Goal: Task Accomplishment & Management: Complete application form

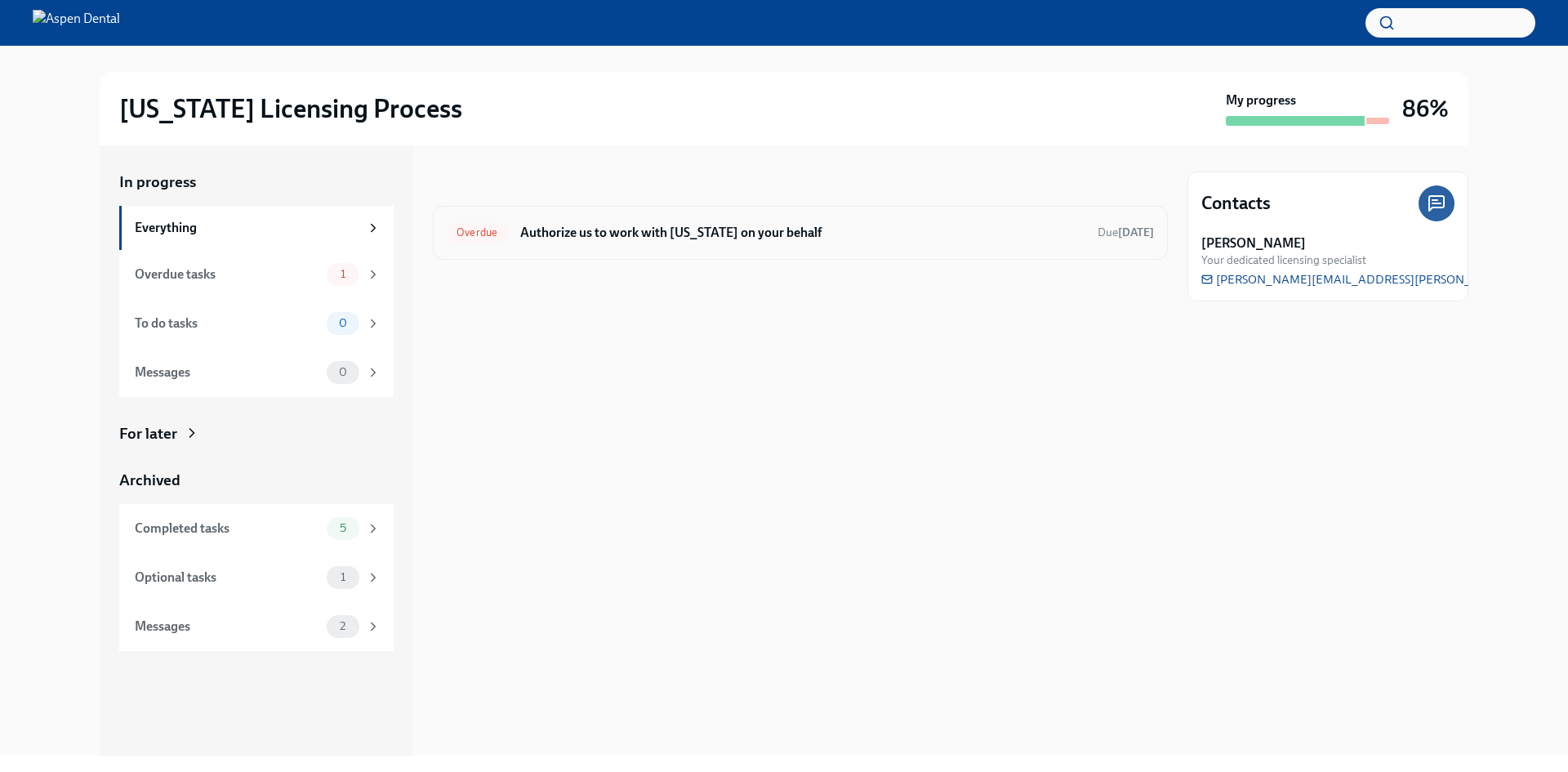
click at [724, 236] on h6 "Authorize us to work with [US_STATE] on your behalf" at bounding box center [803, 232] width 564 height 18
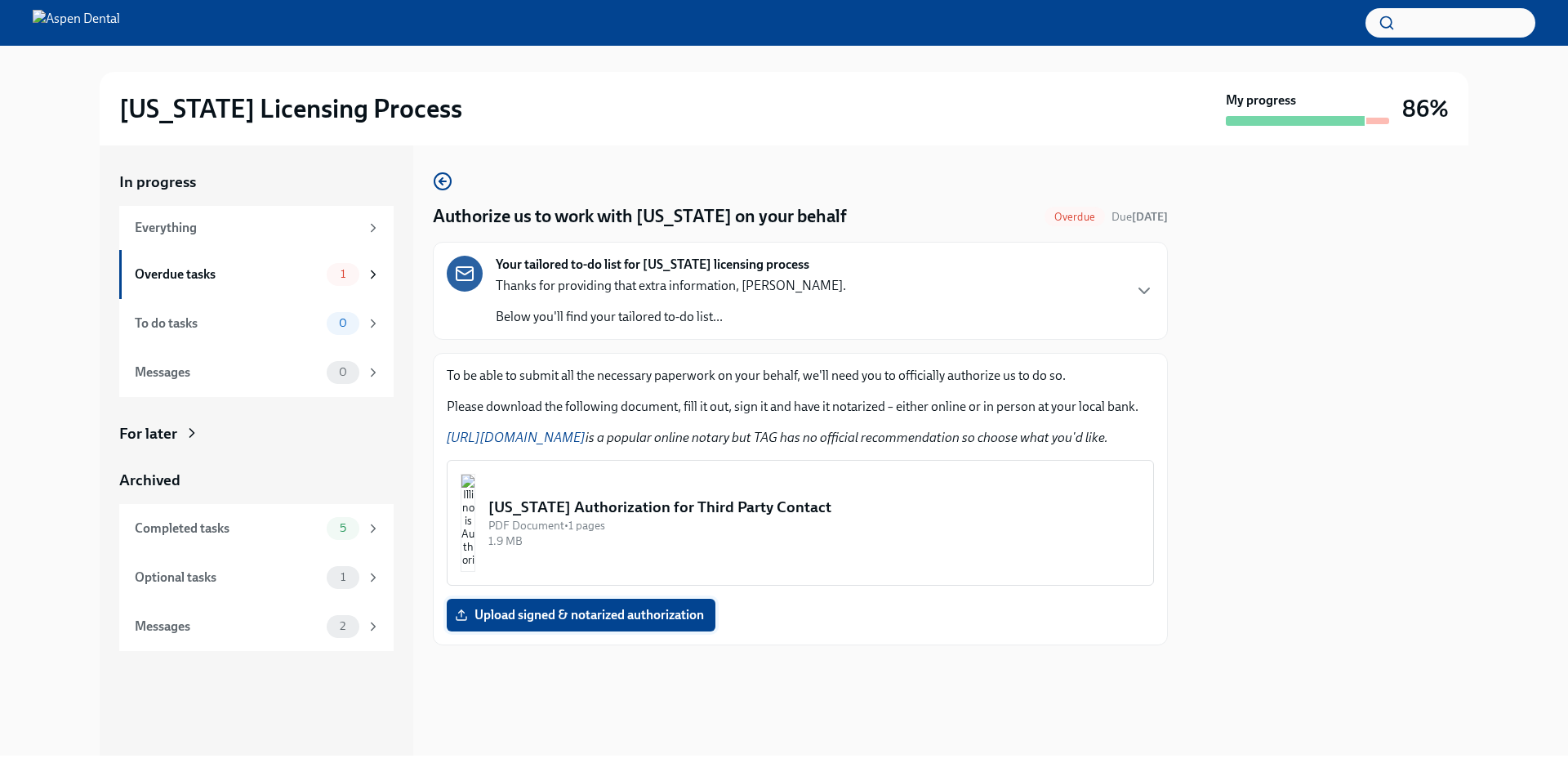
click at [596, 619] on span "Upload signed & notarized authorization" at bounding box center [581, 615] width 246 height 17
click at [0, 0] on input "Upload signed & notarized authorization" at bounding box center [0, 0] width 0 height 0
click at [730, 344] on div "Authorize us to work with [US_STATE] on your behalf Overdue Due [DATE] Your tai…" at bounding box center [801, 408] width 735 height 474
click at [475, 543] on img "button" at bounding box center [469, 523] width 15 height 98
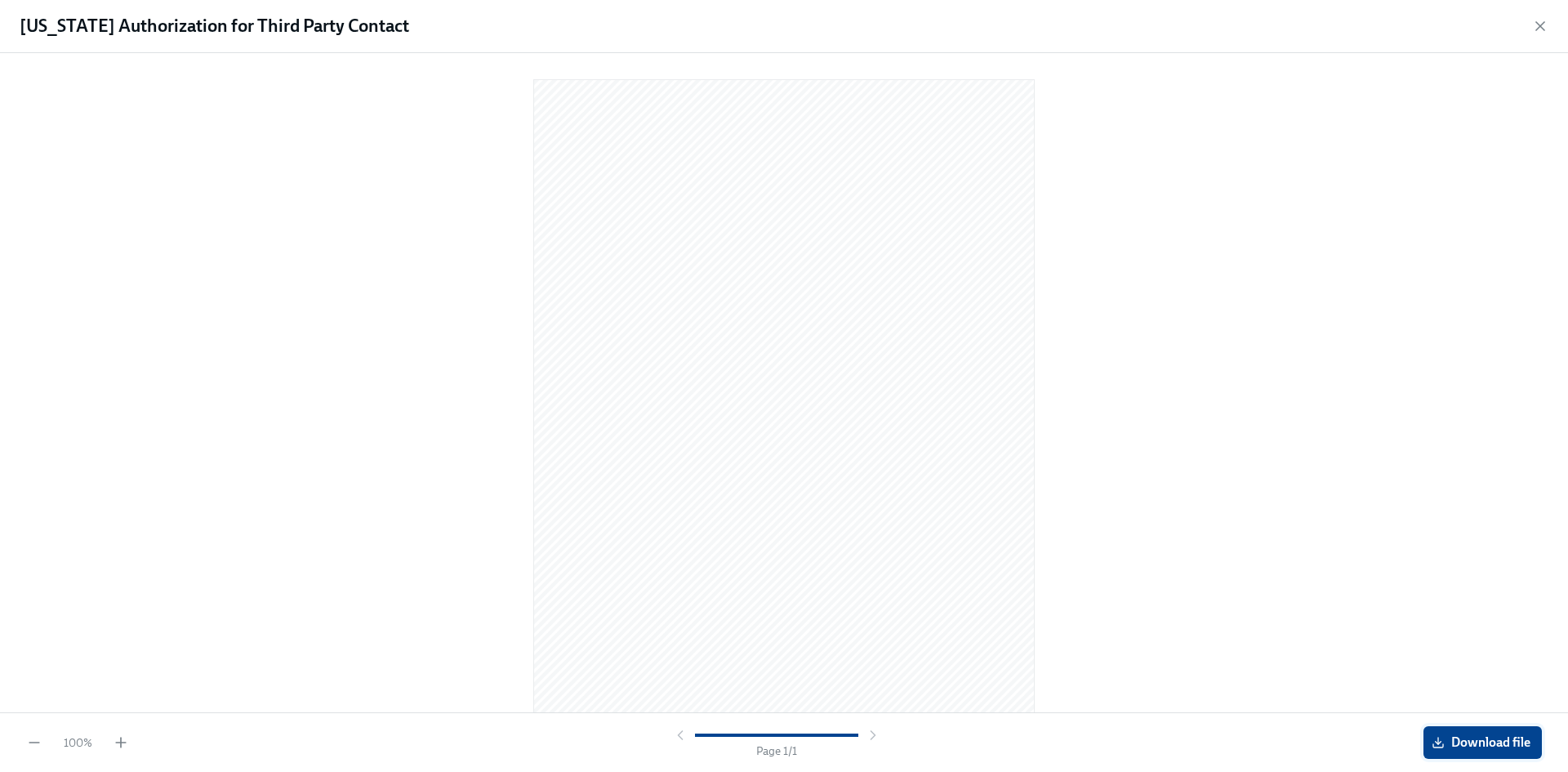
click at [1503, 742] on span "Download file" at bounding box center [1483, 742] width 96 height 17
